Goal: Check status: Check status

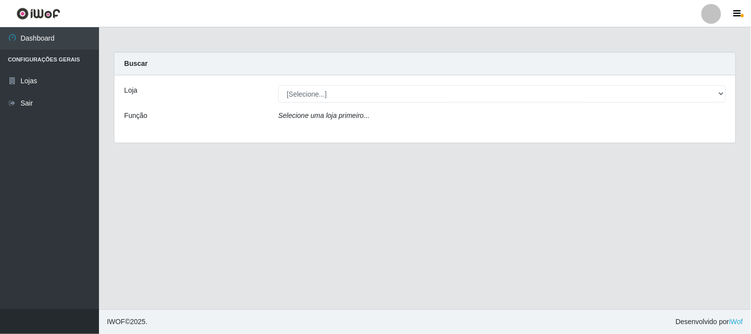
select select "197"
click at [278, 85] on select "[Selecione...] Casatudo BR" at bounding box center [501, 93] width 447 height 17
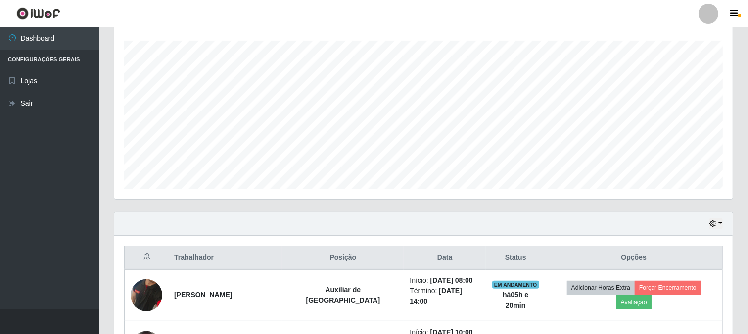
scroll to position [385, 0]
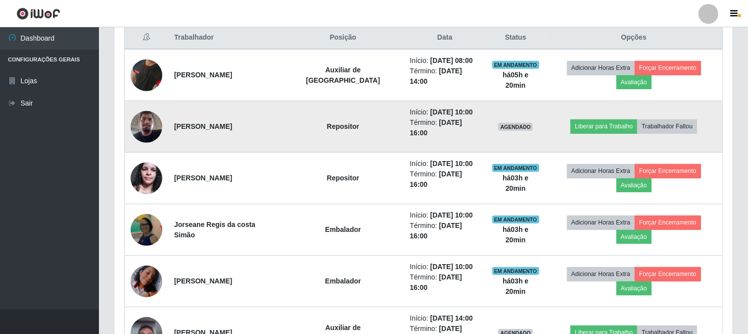
click at [138, 113] on img at bounding box center [147, 126] width 32 height 42
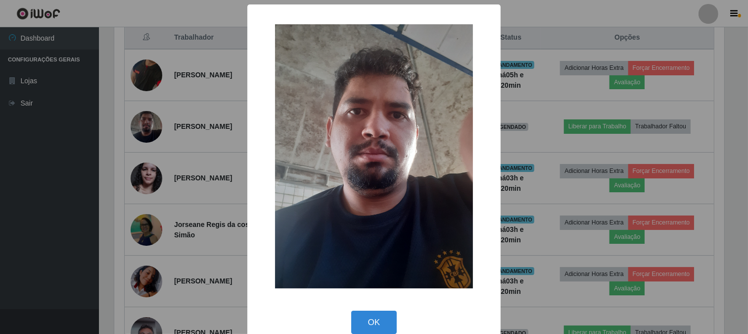
scroll to position [205, 612]
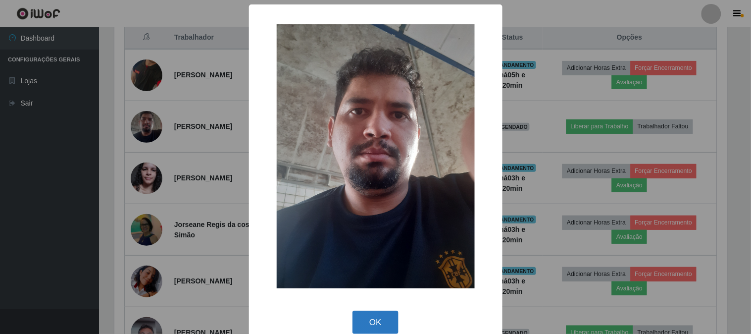
click at [365, 318] on button "OK" at bounding box center [375, 321] width 46 height 23
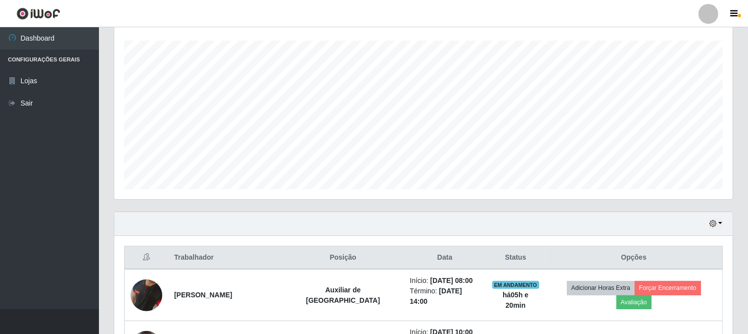
scroll to position [220, 0]
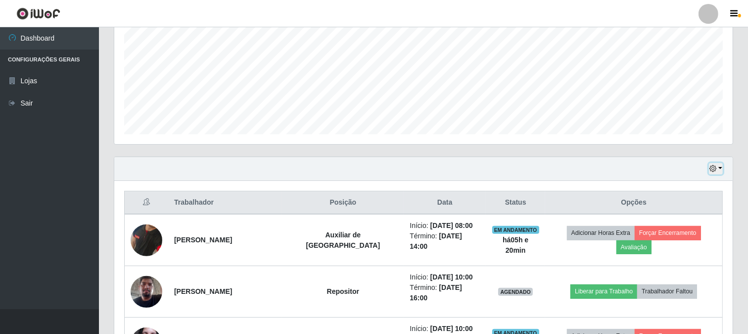
click at [713, 168] on icon "button" at bounding box center [713, 168] width 7 height 7
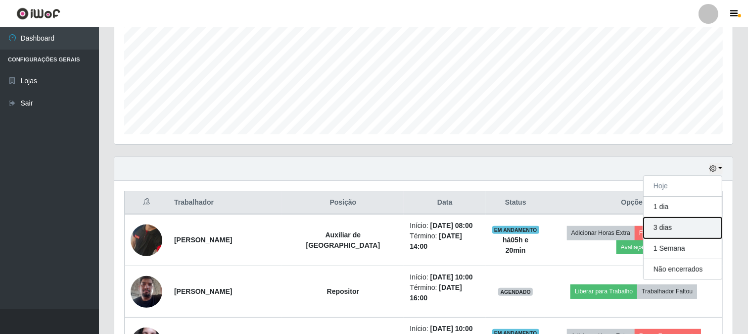
click at [688, 228] on button "3 dias" at bounding box center [683, 227] width 78 height 21
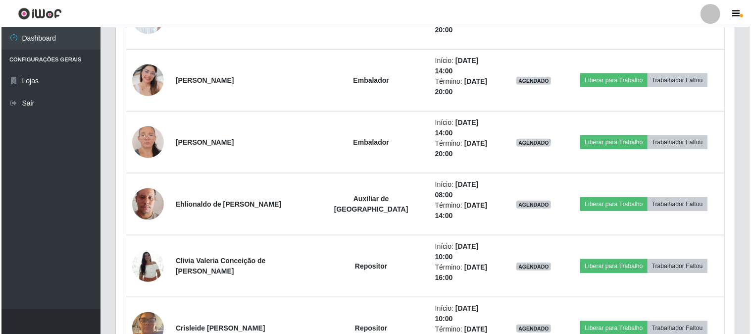
scroll to position [990, 0]
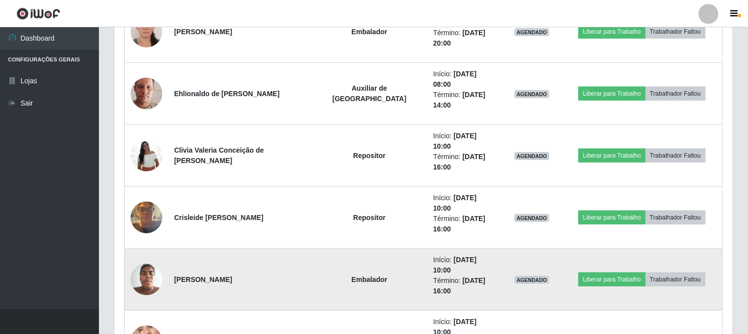
click at [137, 258] on img at bounding box center [147, 279] width 32 height 42
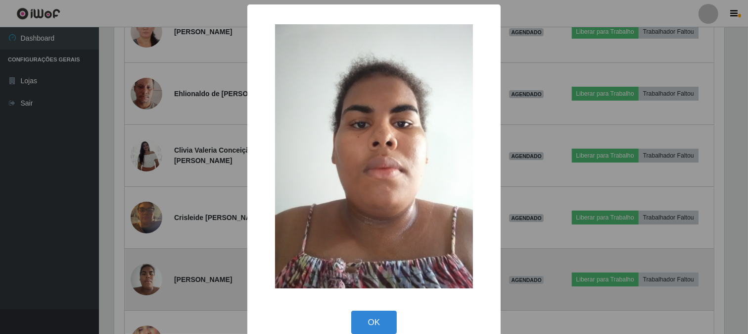
scroll to position [205, 612]
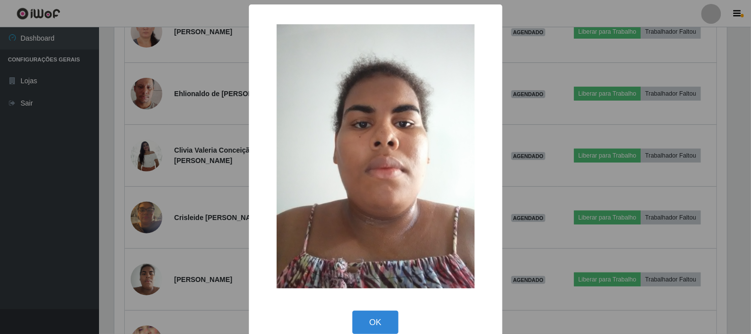
click at [535, 121] on div "× OK Cancel" at bounding box center [375, 167] width 751 height 334
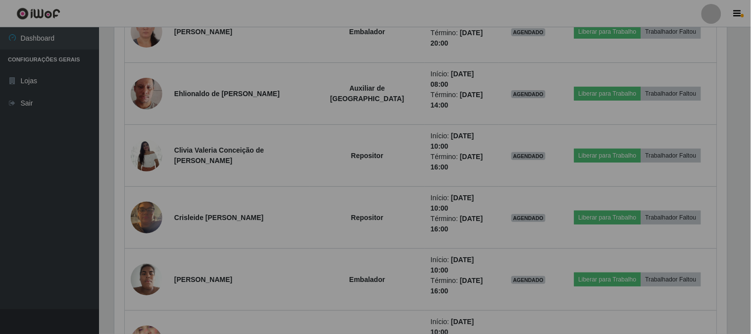
scroll to position [205, 619]
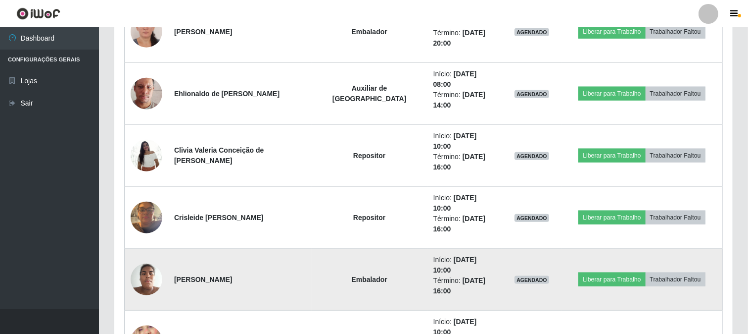
click at [142, 258] on img at bounding box center [147, 279] width 32 height 42
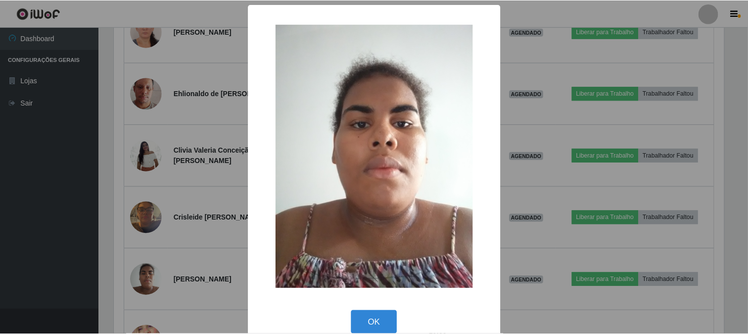
scroll to position [205, 612]
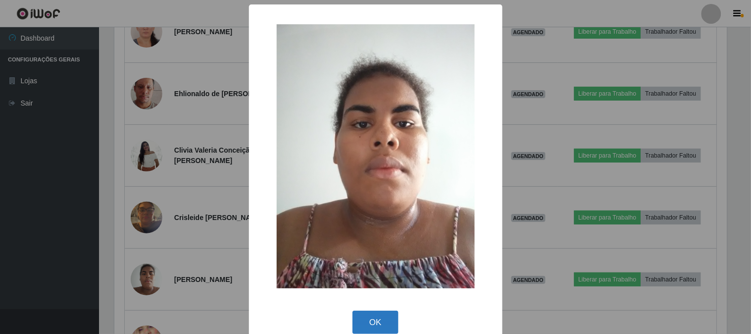
click at [370, 326] on button "OK" at bounding box center [375, 321] width 46 height 23
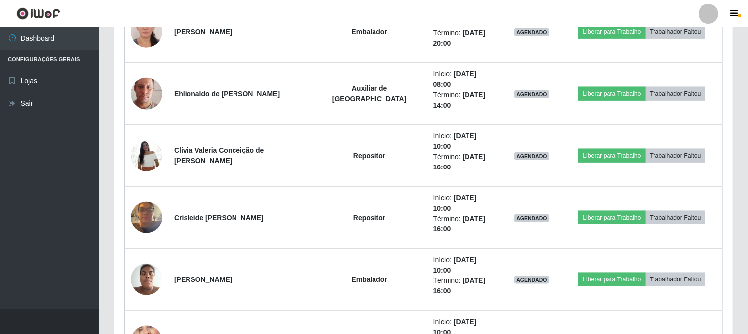
scroll to position [0, 0]
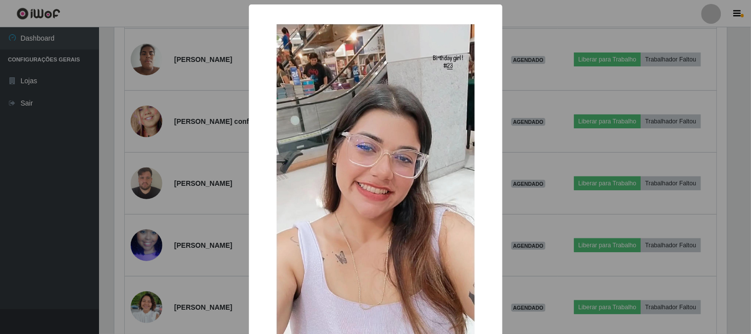
click at [517, 196] on div "× OK Cancel" at bounding box center [375, 167] width 751 height 334
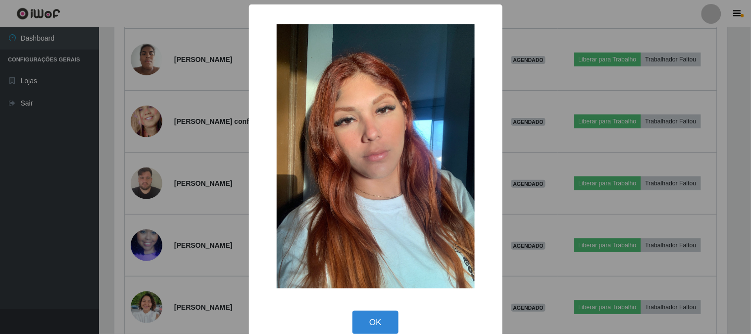
click at [525, 182] on div "× OK Cancel" at bounding box center [375, 167] width 751 height 334
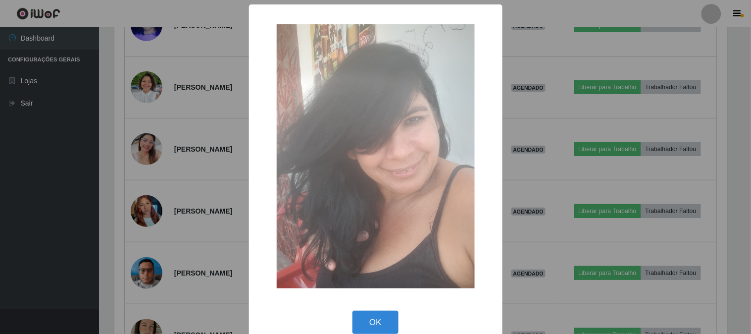
click at [584, 164] on div "× OK Cancel" at bounding box center [375, 167] width 751 height 334
